Goal: Transaction & Acquisition: Purchase product/service

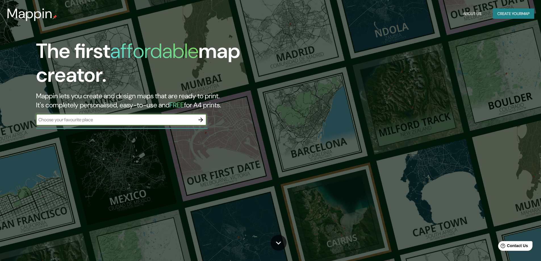
click at [175, 120] on input "text" at bounding box center [115, 119] width 159 height 7
type input "[PERSON_NAME]"
click at [198, 120] on icon "button" at bounding box center [200, 119] width 7 height 7
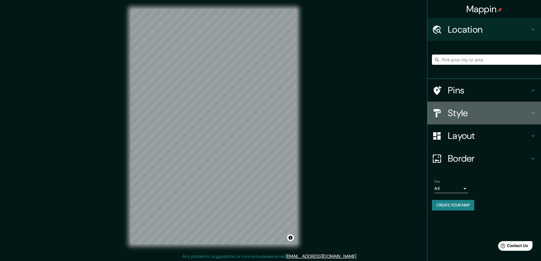
click at [476, 107] on div "Style" at bounding box center [484, 113] width 114 height 23
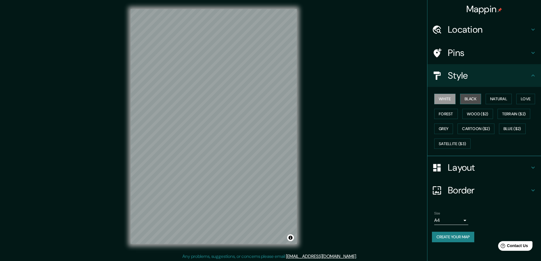
click at [472, 101] on button "Black" at bounding box center [470, 99] width 21 height 11
click at [497, 99] on button "Natural" at bounding box center [499, 99] width 26 height 11
click at [527, 97] on button "Love" at bounding box center [525, 99] width 19 height 11
click at [454, 116] on button "Forest" at bounding box center [446, 114] width 24 height 11
